Goal: Information Seeking & Learning: Learn about a topic

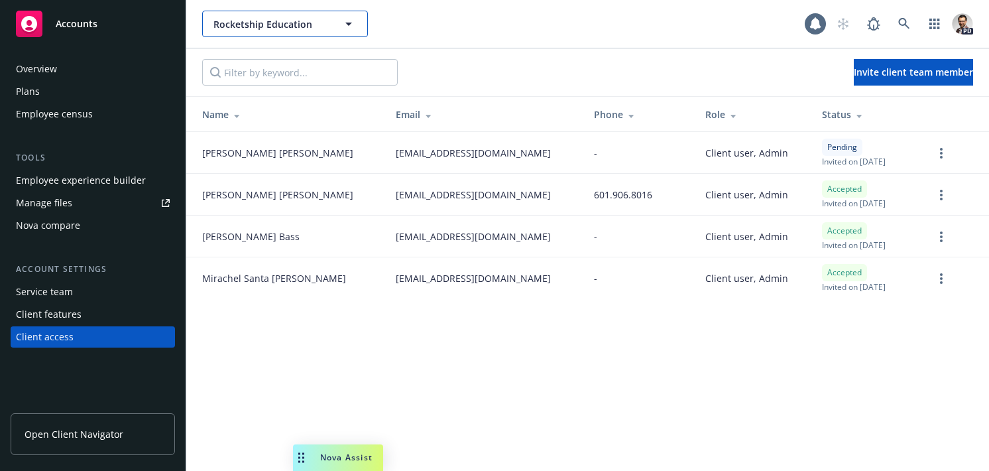
click at [286, 27] on span "Rocketship Education" at bounding box center [270, 24] width 115 height 14
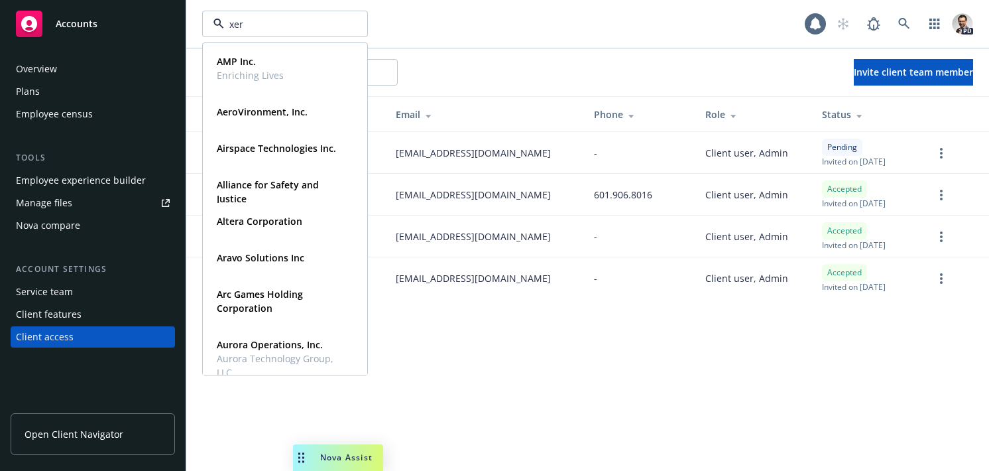
type input "xero"
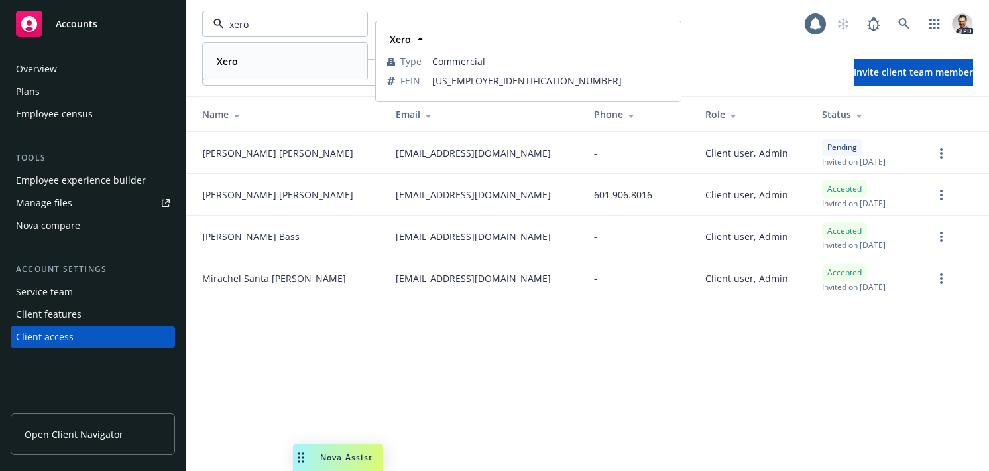
click at [290, 58] on div "Xero" at bounding box center [284, 61] width 147 height 19
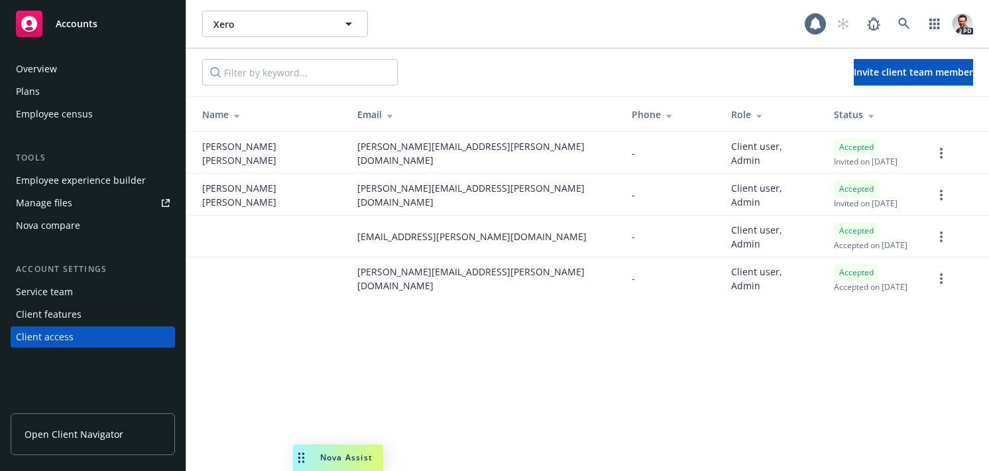
click at [69, 68] on div "Overview" at bounding box center [93, 68] width 154 height 21
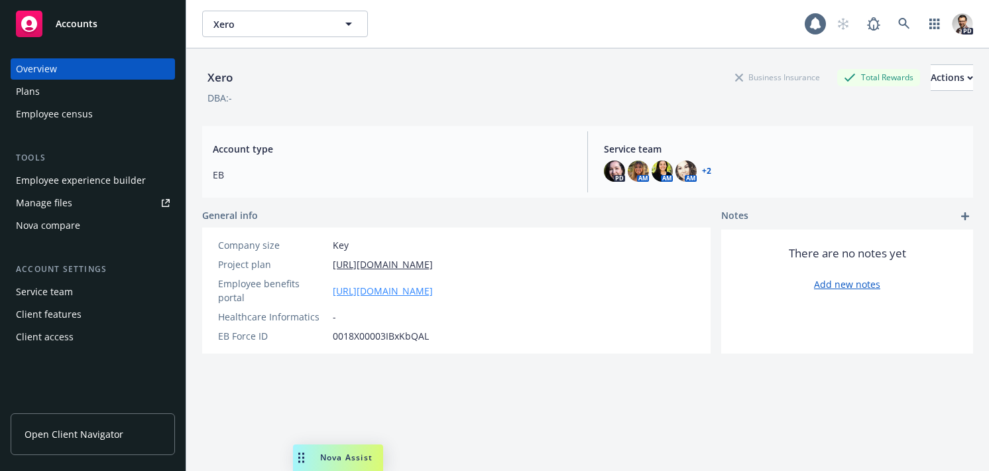
click at [421, 286] on link "https://app.newfront.com/employee/0e4b60c5-7f77-4703-83fe-125ce8b0ca3c" at bounding box center [383, 291] width 100 height 14
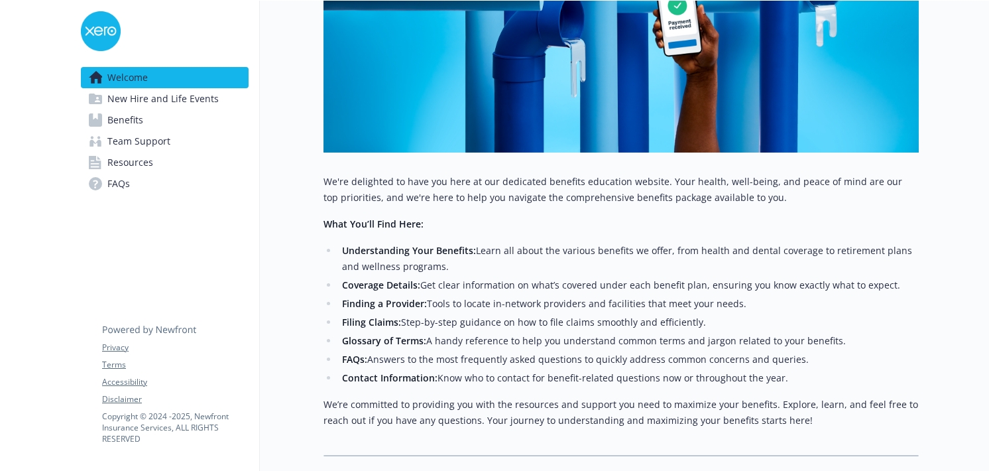
scroll to position [503, 0]
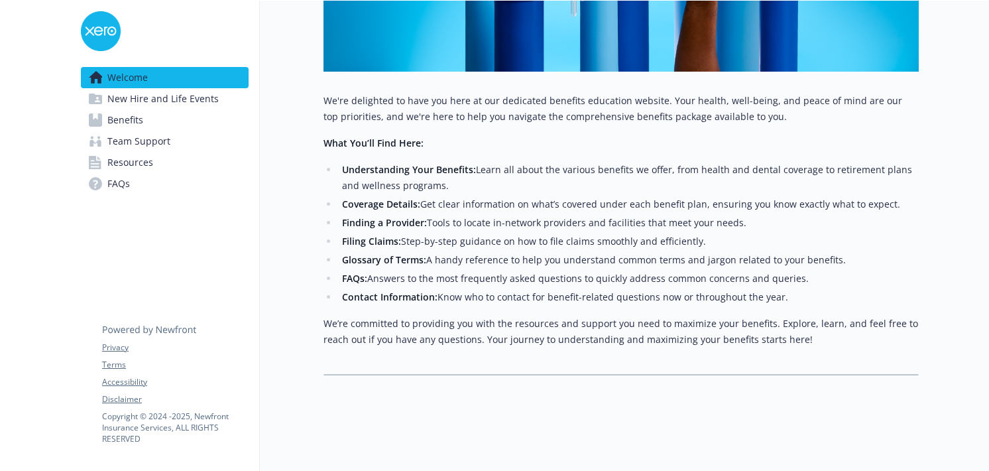
click at [168, 93] on span "New Hire and Life Events" at bounding box center [162, 98] width 111 height 21
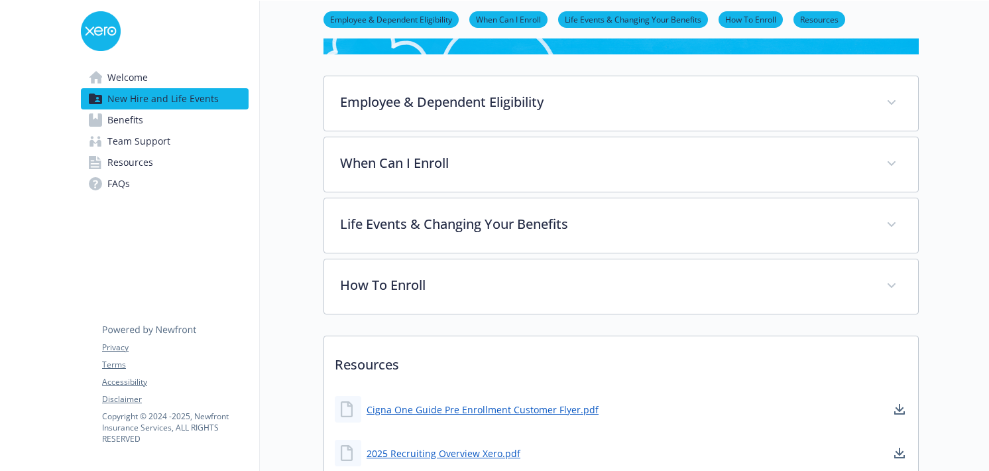
scroll to position [365, 0]
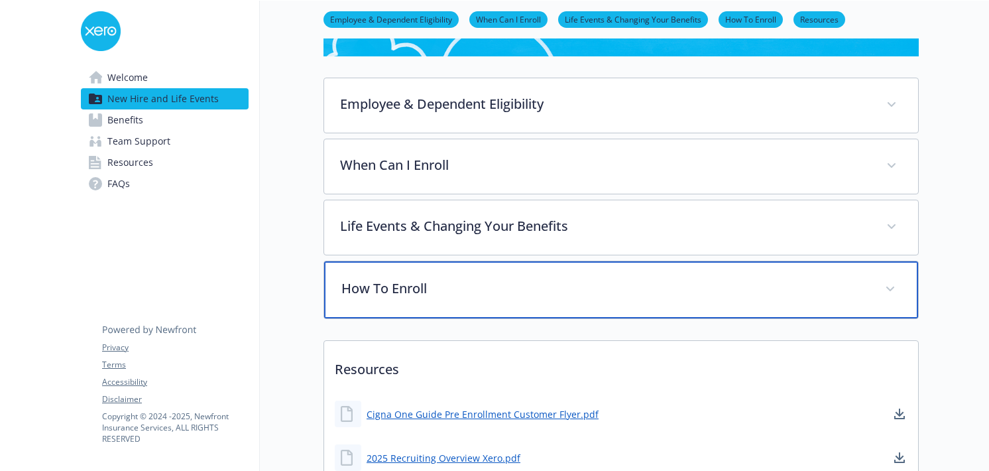
click at [397, 271] on div "How To Enroll" at bounding box center [621, 289] width 594 height 57
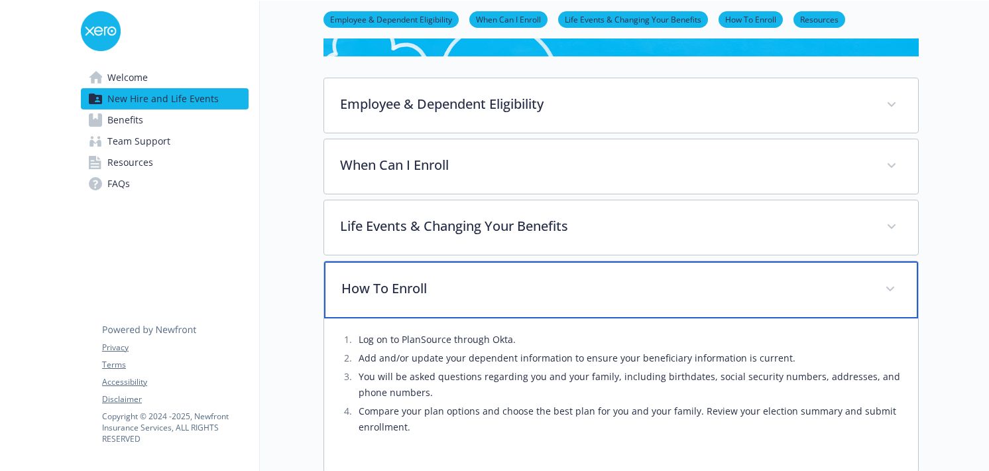
click at [442, 293] on p "How To Enroll" at bounding box center [605, 288] width 528 height 20
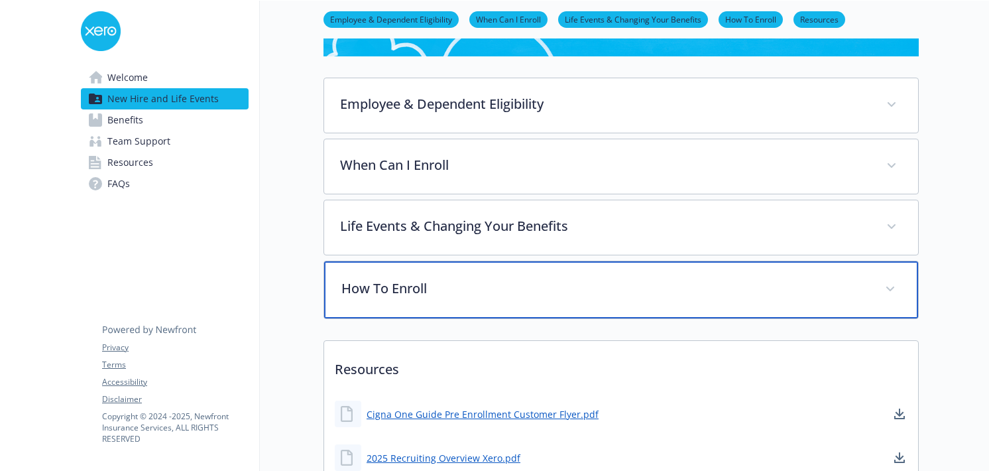
click at [441, 298] on p "How To Enroll" at bounding box center [605, 288] width 528 height 20
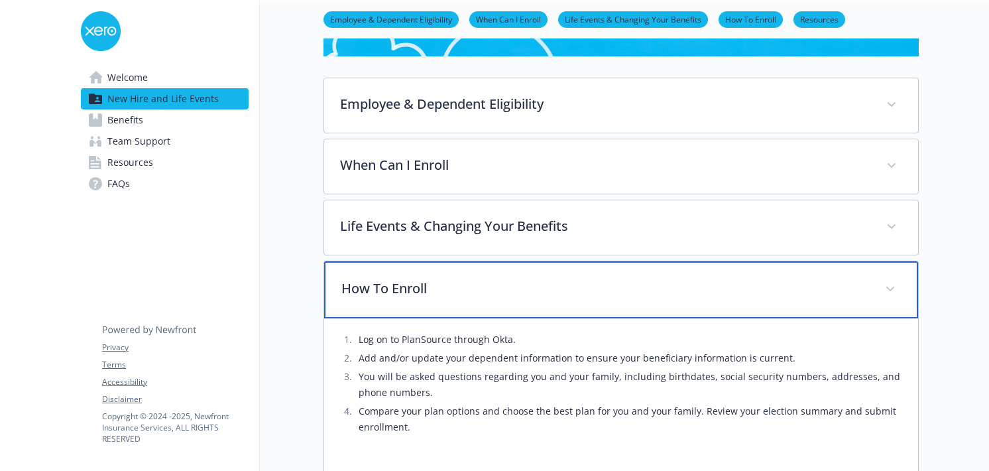
click at [441, 298] on p "How To Enroll" at bounding box center [605, 288] width 528 height 20
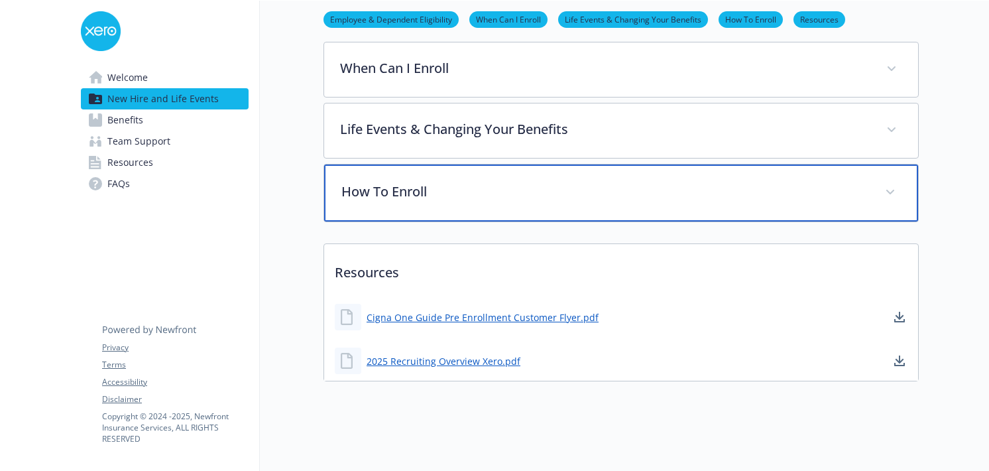
scroll to position [468, 0]
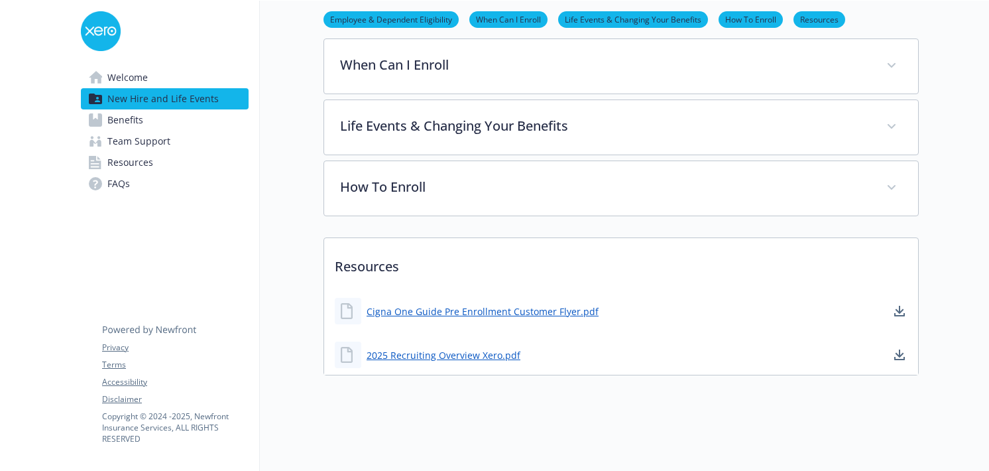
click at [188, 111] on link "Benefits" at bounding box center [165, 119] width 168 height 21
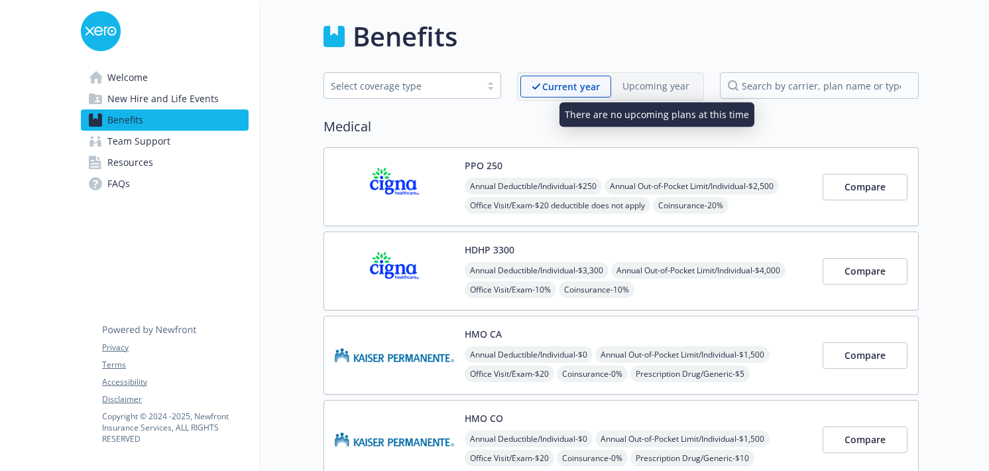
click at [644, 86] on p "Upcoming year" at bounding box center [656, 86] width 67 height 14
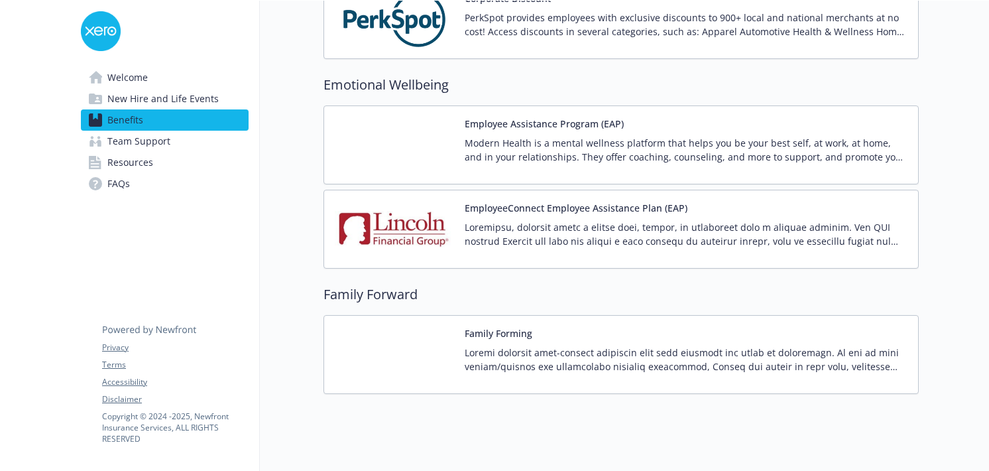
scroll to position [1823, 0]
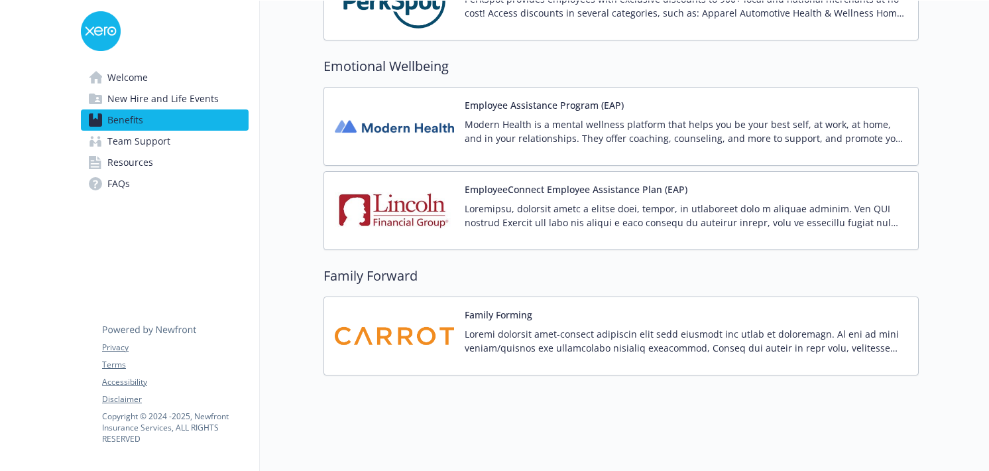
click at [640, 124] on p "Modern Health is a mental wellness platform that helps you be your best self, a…" at bounding box center [686, 131] width 443 height 28
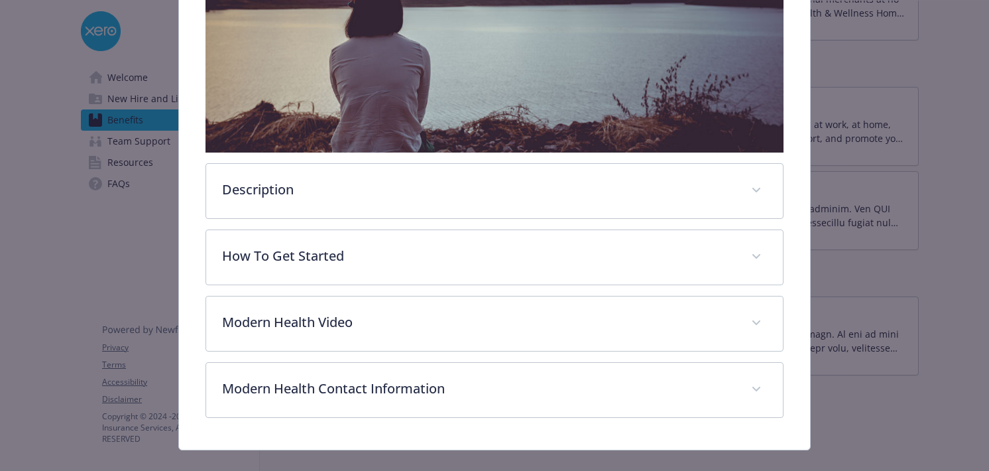
scroll to position [345, 0]
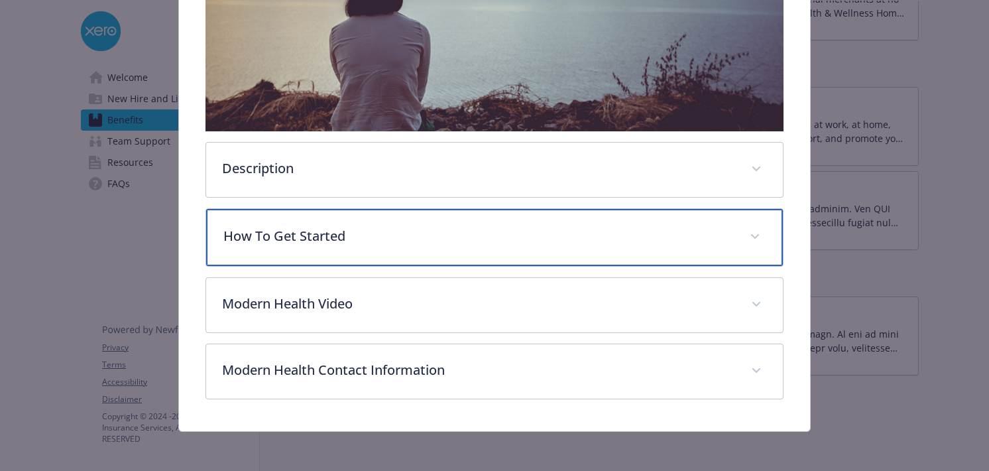
click at [478, 241] on p "How To Get Started" at bounding box center [478, 236] width 511 height 20
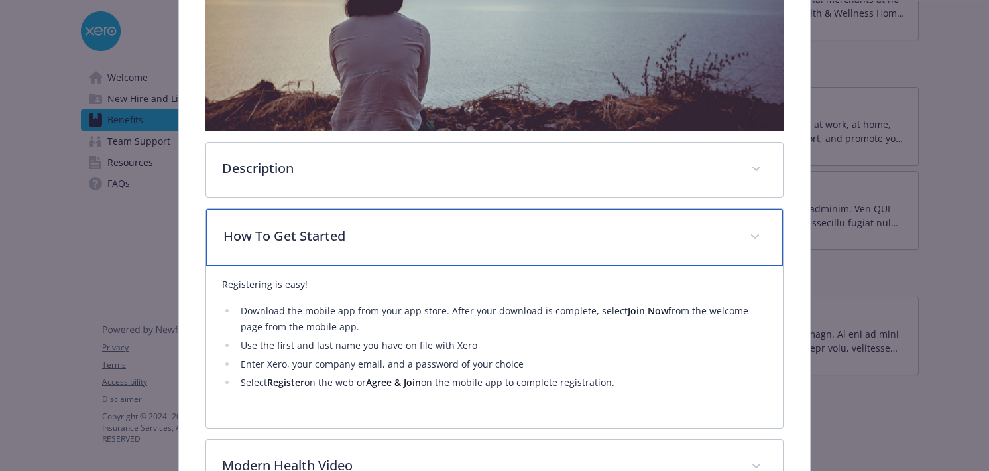
click at [478, 241] on p "How To Get Started" at bounding box center [478, 236] width 511 height 20
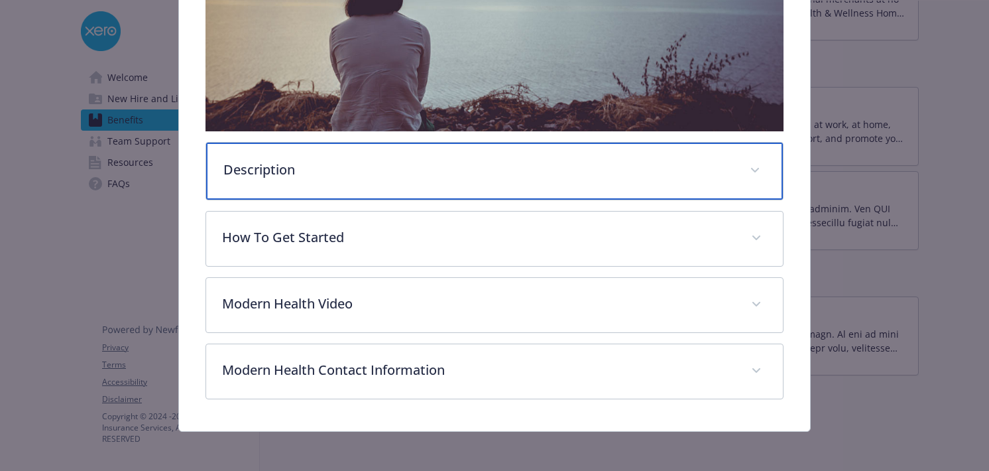
click at [320, 170] on p "Description" at bounding box center [478, 170] width 511 height 20
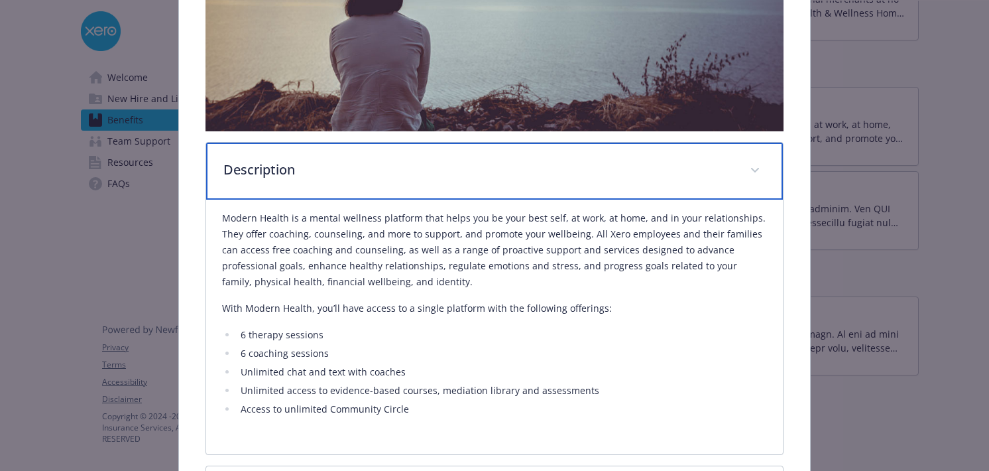
click at [320, 170] on p "Description" at bounding box center [478, 170] width 511 height 20
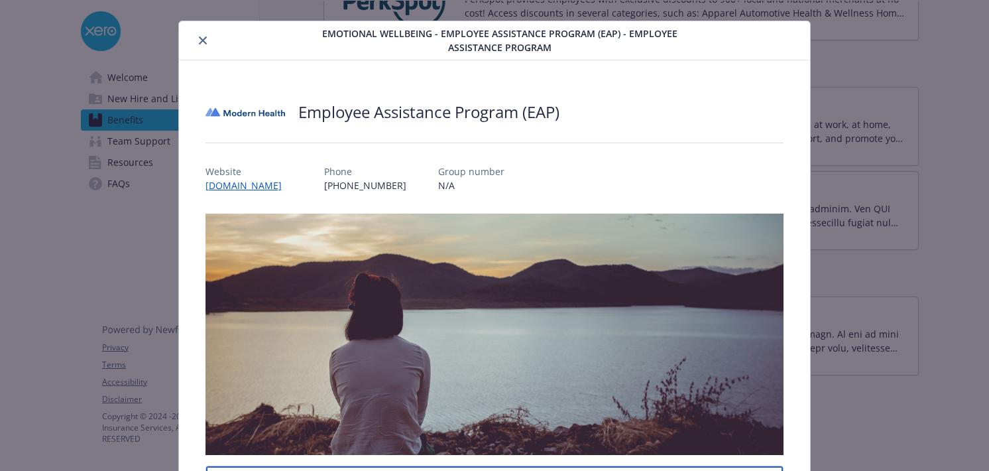
scroll to position [0, 0]
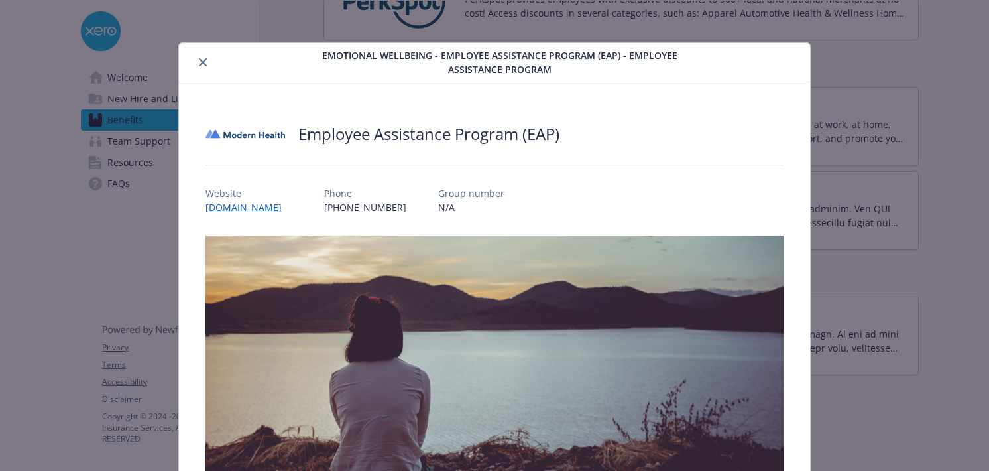
click at [203, 64] on icon "close" at bounding box center [203, 62] width 8 height 8
